Goal: Register for event/course

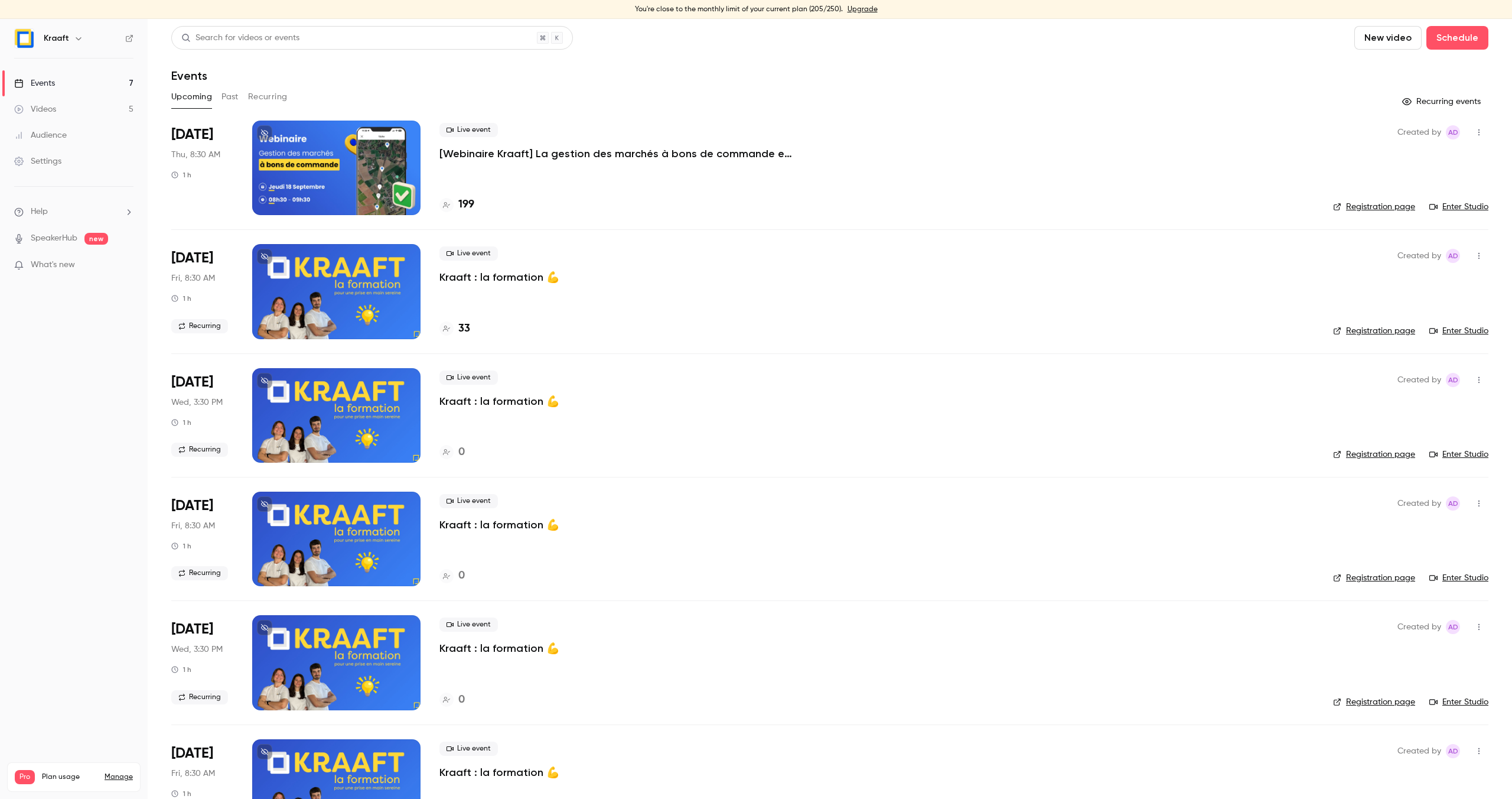
click at [592, 189] on div "Live event [Webinaire Kraaft] La gestion des marchés à bons de commande et des …" at bounding box center [877, 168] width 874 height 95
click at [583, 176] on div "Live event [Webinaire Kraaft] La gestion des marchés à bons de commande et des …" at bounding box center [877, 168] width 874 height 95
click at [692, 170] on div "Live event [Webinaire Kraaft] La gestion des marchés à bons de commande et des …" at bounding box center [877, 168] width 874 height 95
click at [544, 155] on p "[Webinaire Kraaft] La gestion des marchés à bons de commande et des petites int…" at bounding box center [617, 154] width 355 height 14
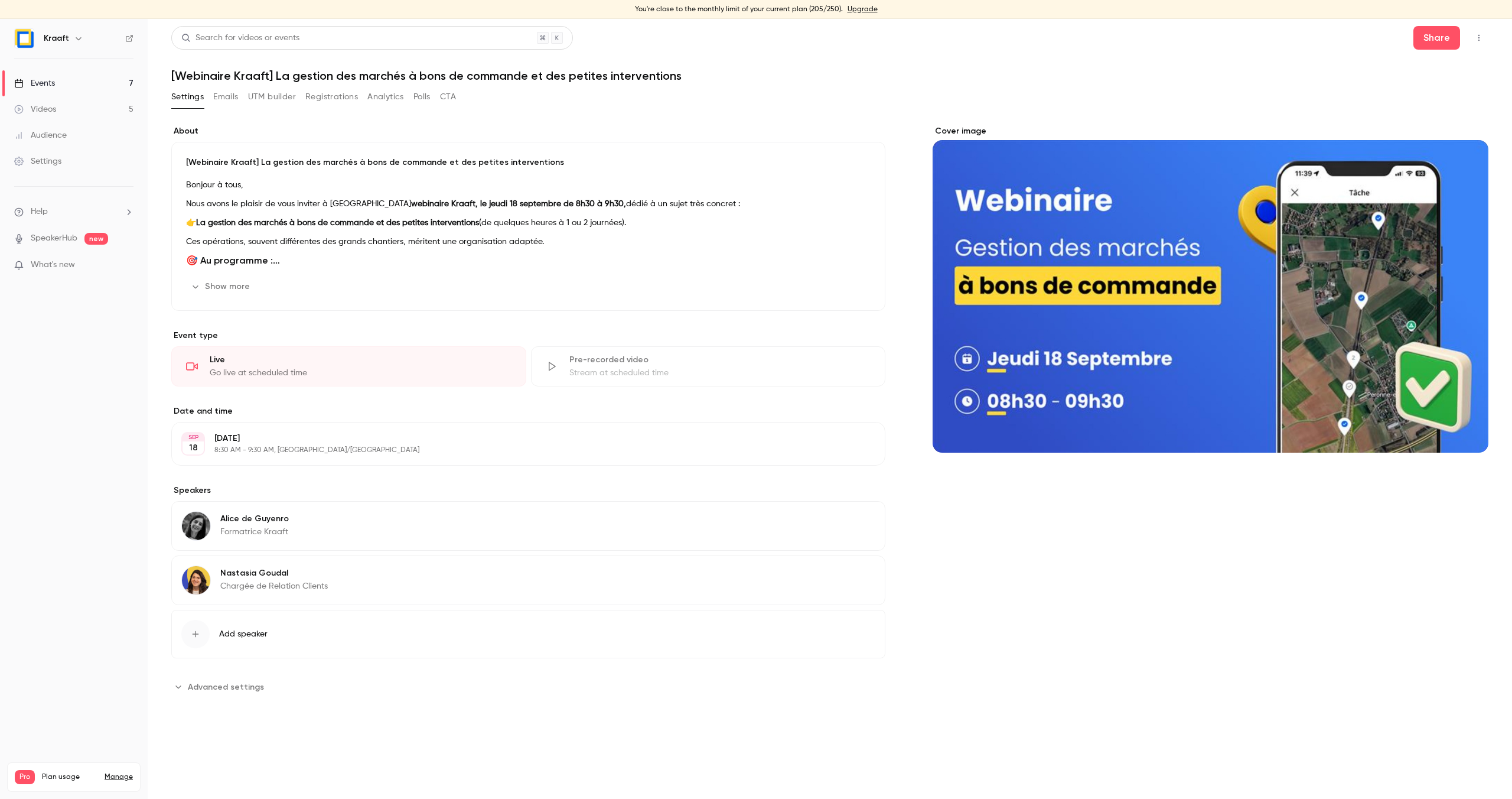
click at [1482, 40] on icon "button" at bounding box center [1479, 38] width 9 height 8
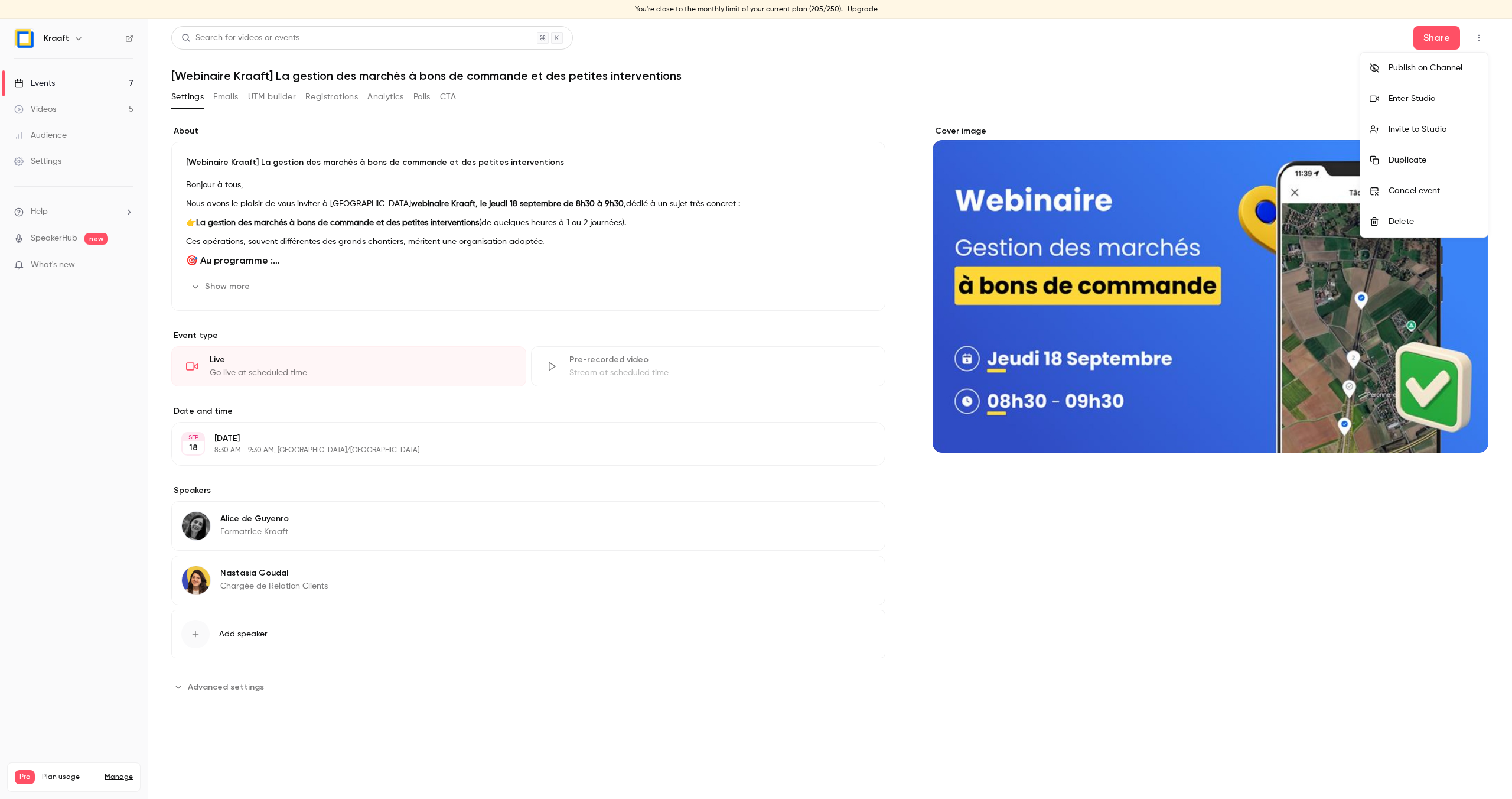
click at [1400, 103] on div "Enter Studio" at bounding box center [1433, 98] width 90 height 12
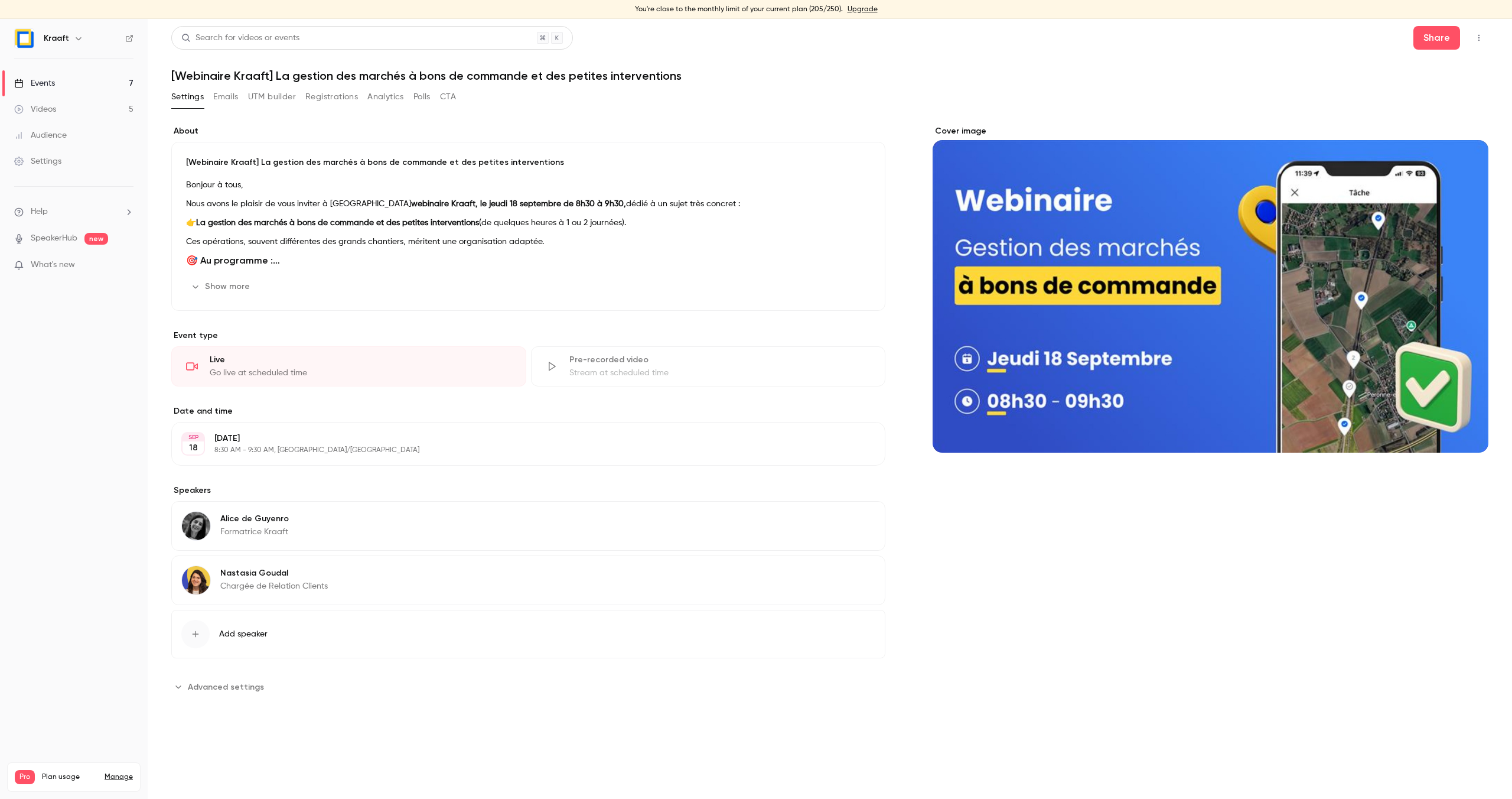
click at [47, 85] on div "Events" at bounding box center [35, 83] width 40 height 12
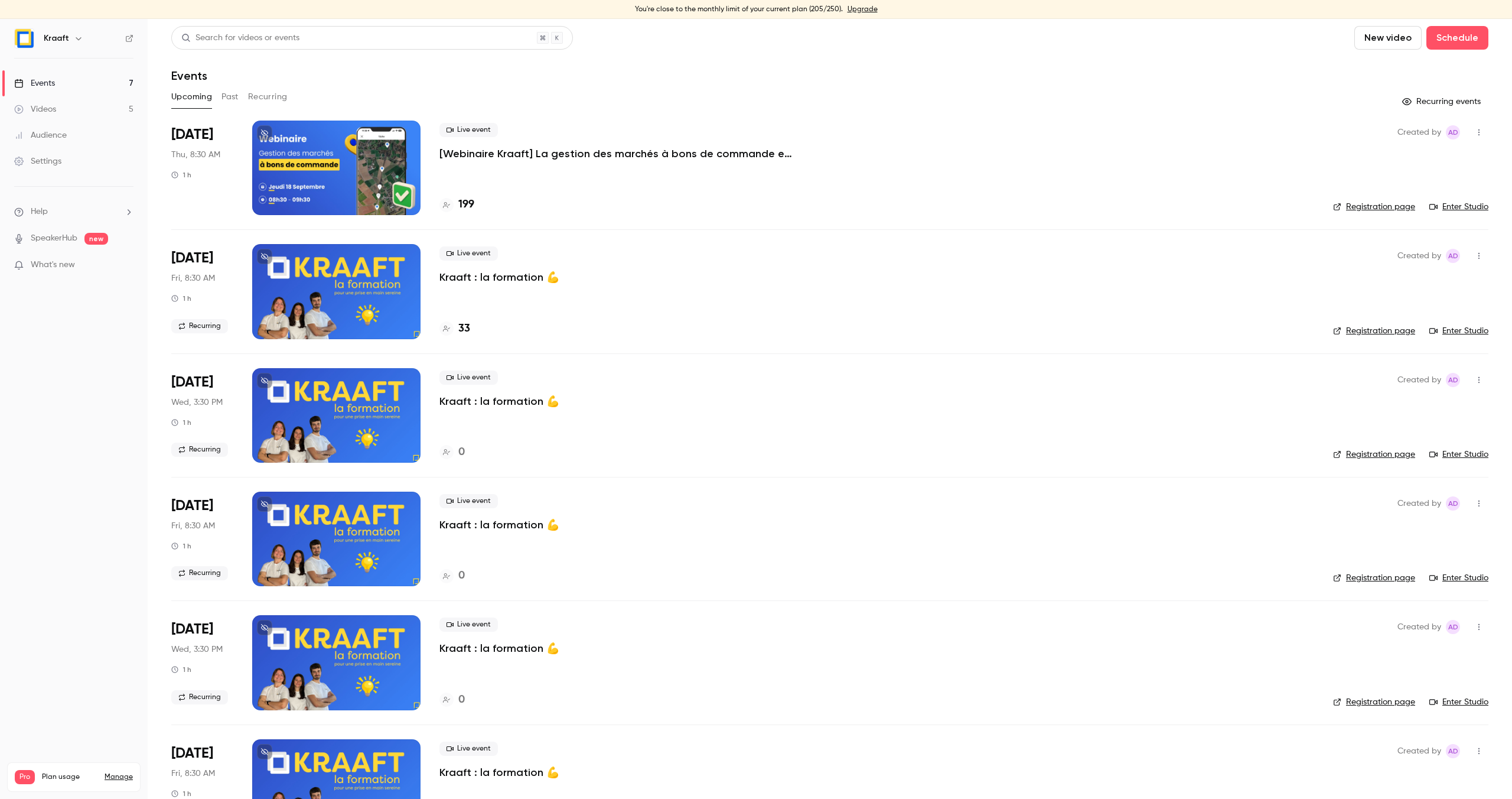
click at [864, 10] on link "Upgrade" at bounding box center [863, 9] width 30 height 9
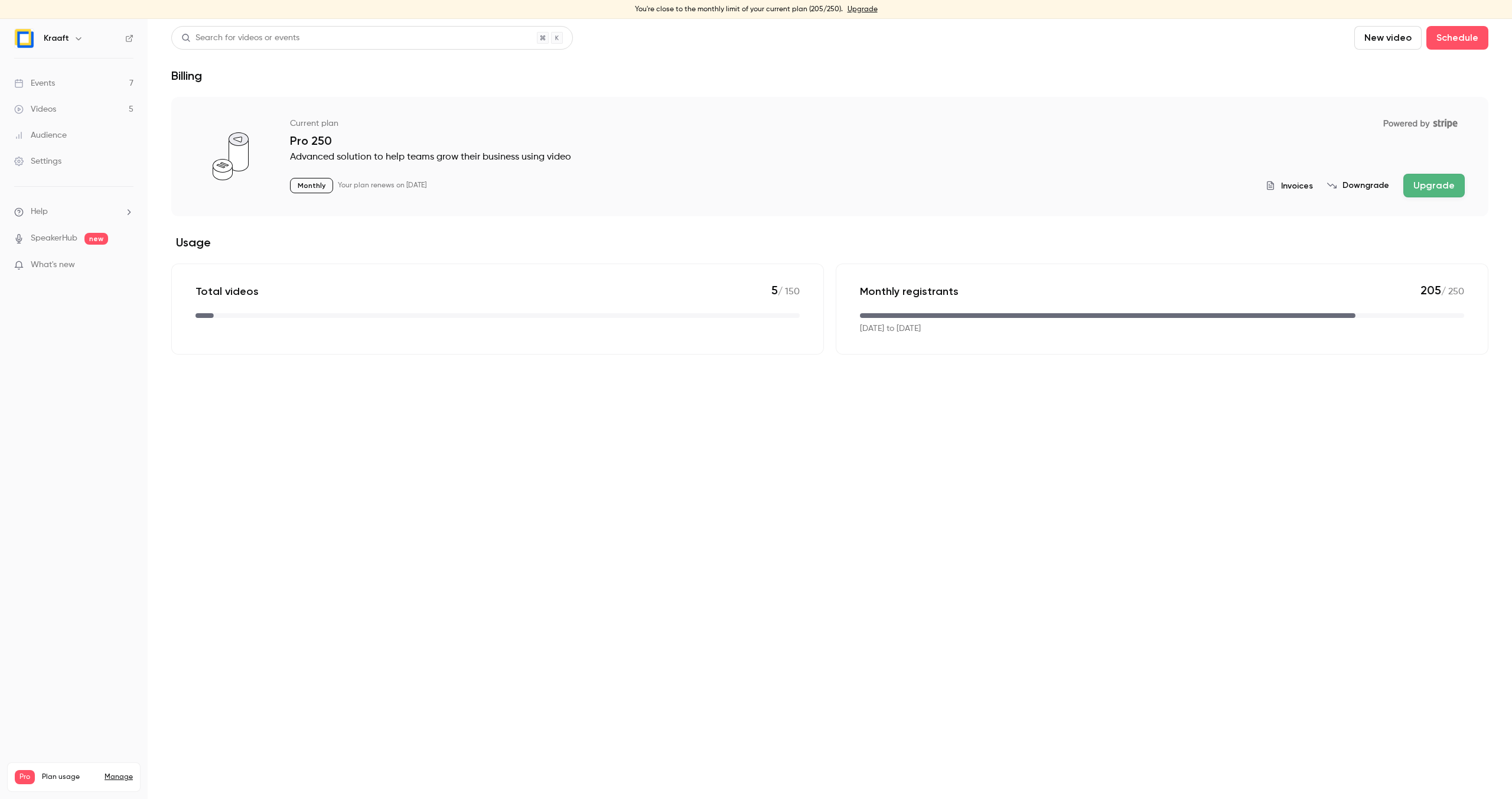
click at [1441, 180] on button "Upgrade" at bounding box center [1434, 185] width 61 height 24
click at [38, 80] on div "Events" at bounding box center [35, 83] width 40 height 12
